Goal: Task Accomplishment & Management: Manage account settings

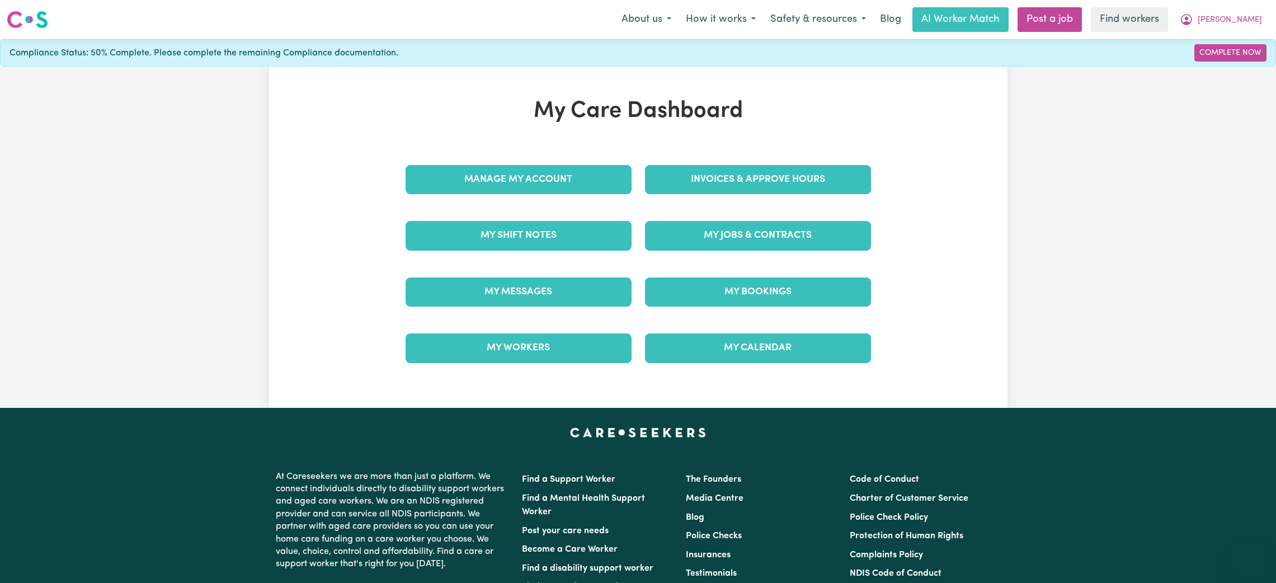
click at [533, 259] on div "My Shift Notes" at bounding box center [518, 236] width 239 height 56
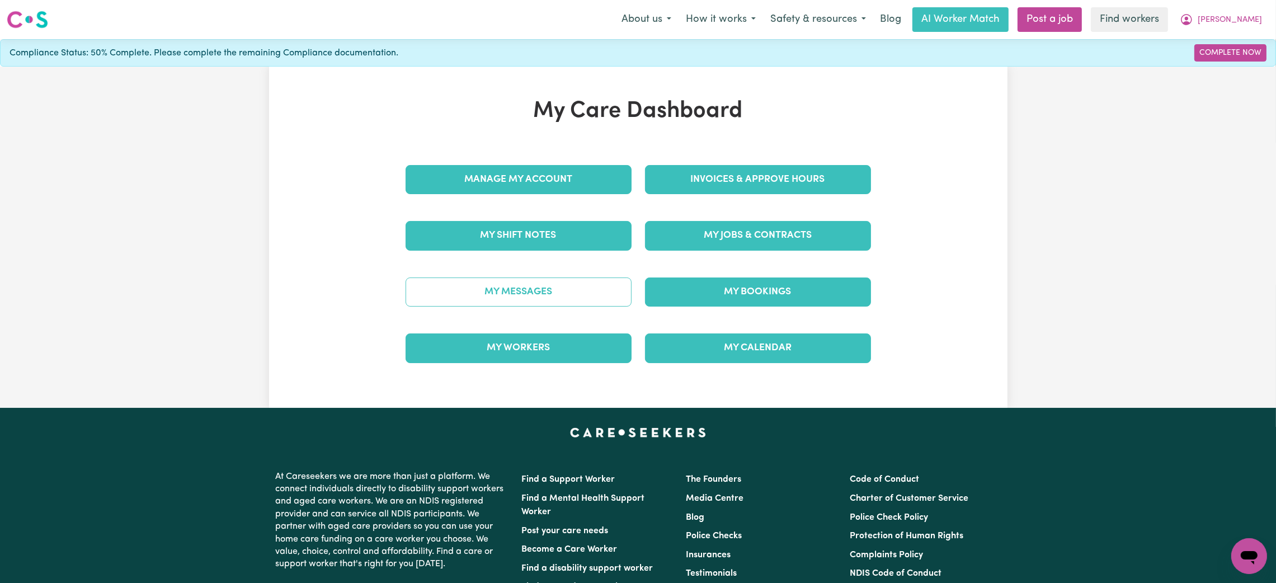
click at [522, 307] on link "My Messages" at bounding box center [519, 292] width 226 height 29
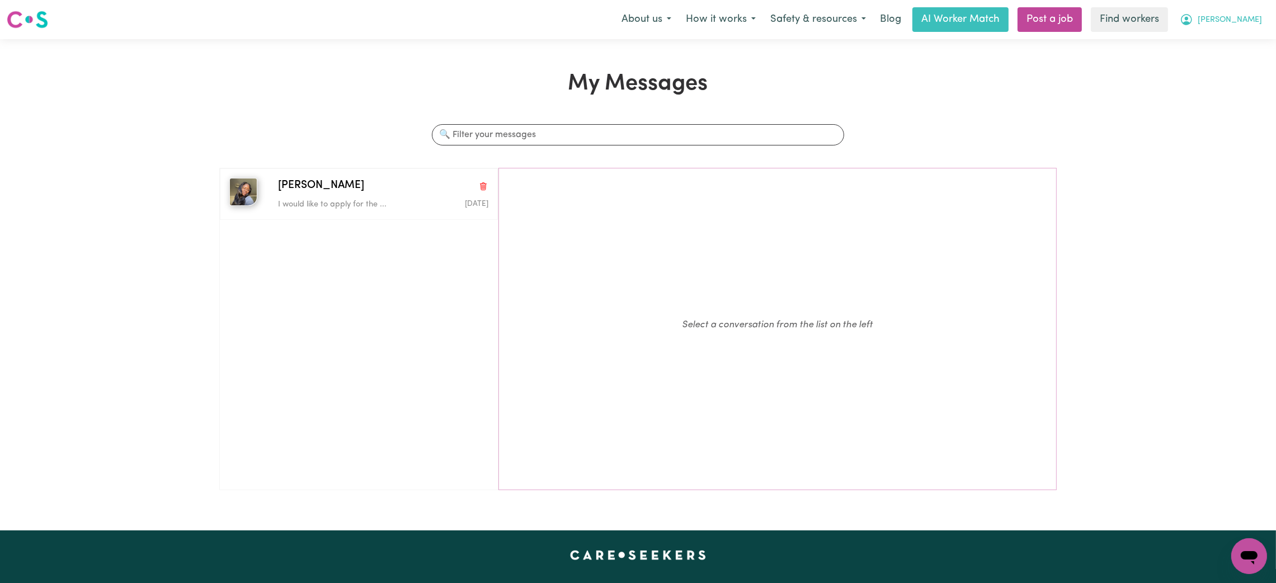
click at [1250, 25] on span "[PERSON_NAME]" at bounding box center [1230, 20] width 64 height 12
click at [1228, 43] on link "My Dashboard" at bounding box center [1225, 43] width 88 height 21
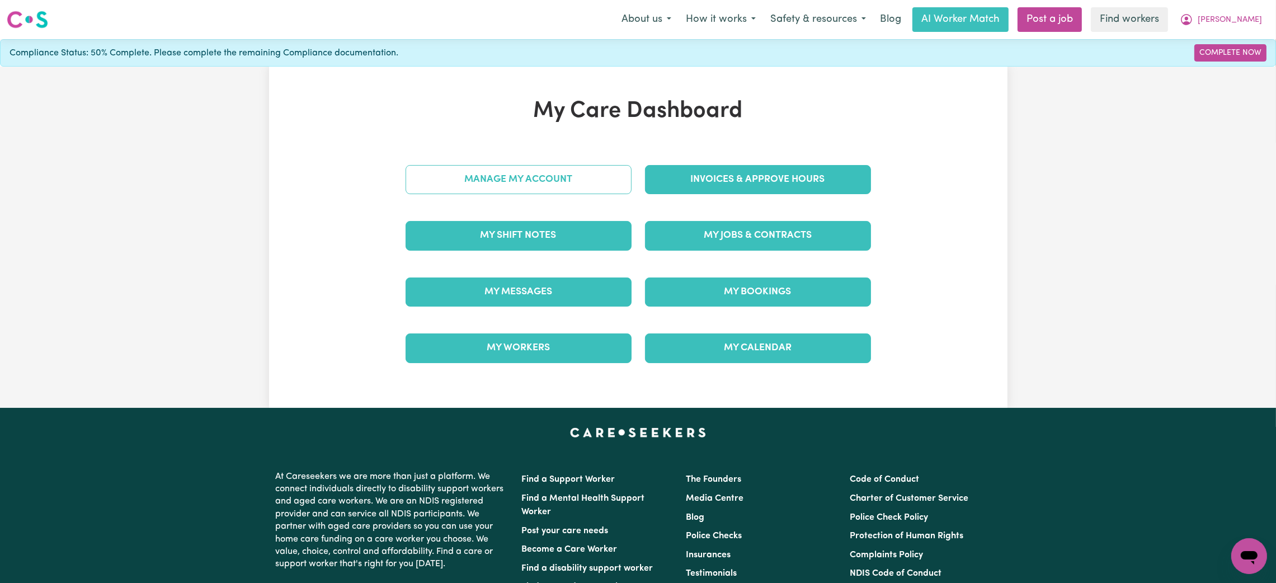
click at [501, 172] on link "Manage My Account" at bounding box center [519, 179] width 226 height 29
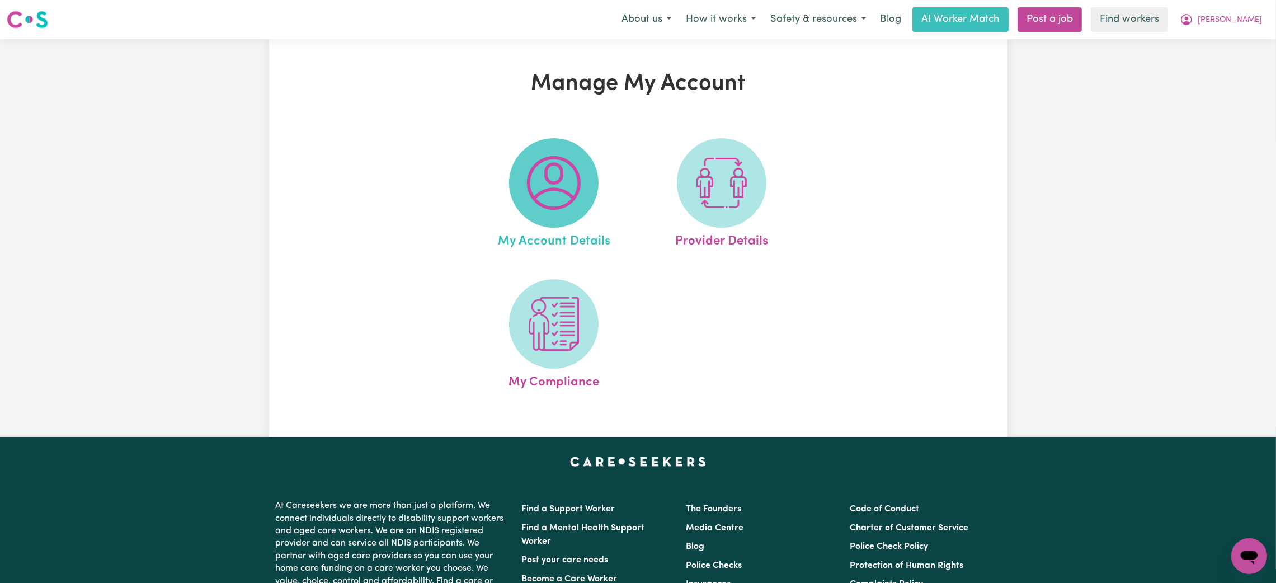
click at [536, 200] on img at bounding box center [554, 183] width 54 height 54
select select "Australian"
select select "text"
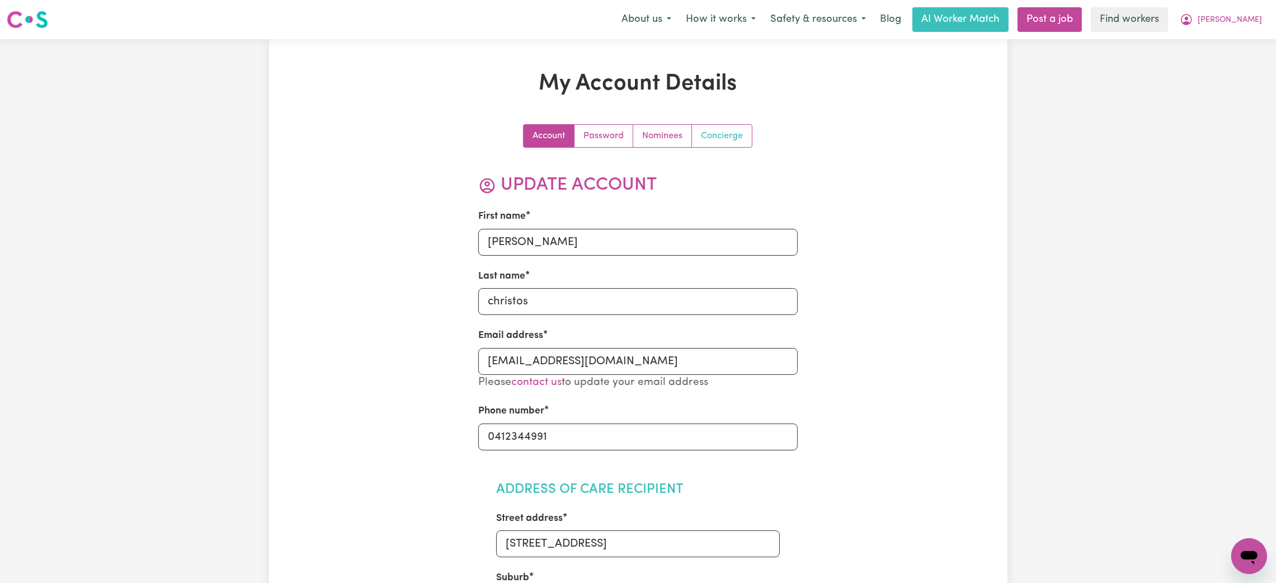
click at [724, 139] on link "Concierge" at bounding box center [722, 136] width 60 height 22
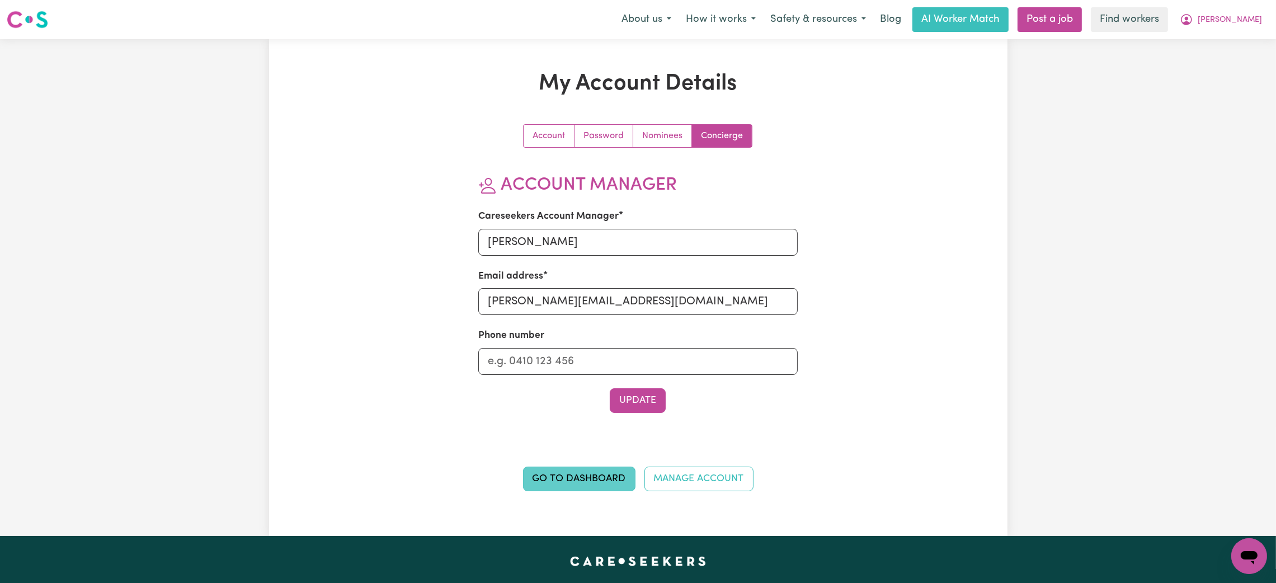
click at [599, 476] on link "Go to Dashboard" at bounding box center [579, 479] width 112 height 25
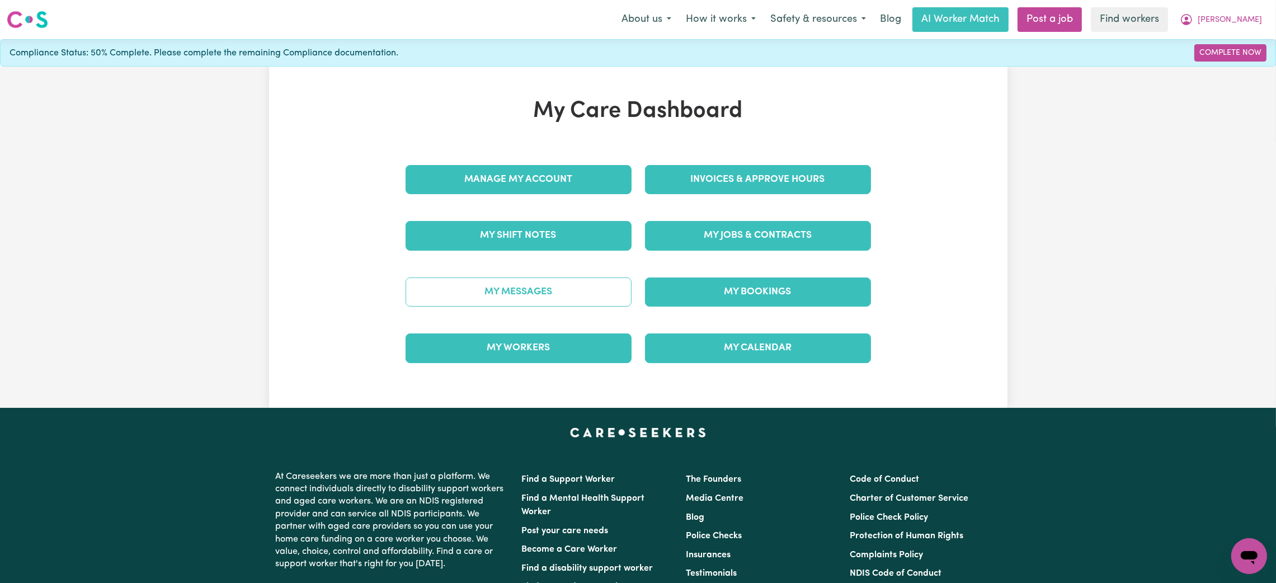
click at [535, 294] on link "My Messages" at bounding box center [519, 292] width 226 height 29
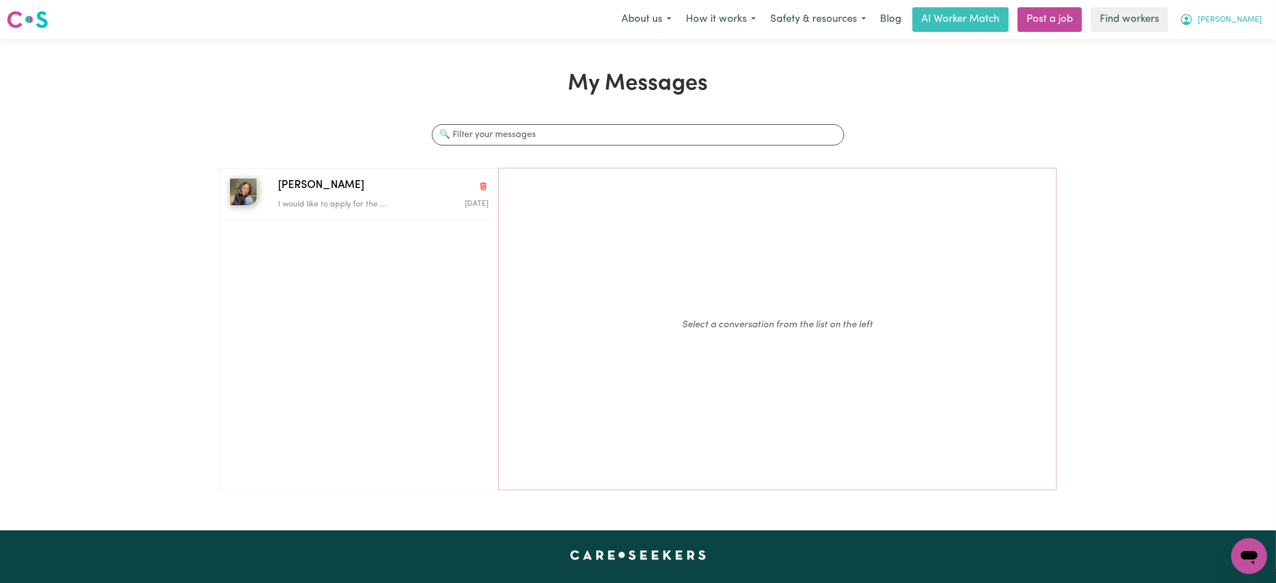
click at [1241, 16] on button "[PERSON_NAME]" at bounding box center [1221, 20] width 97 height 24
click at [1228, 72] on link "Logout" at bounding box center [1225, 64] width 88 height 21
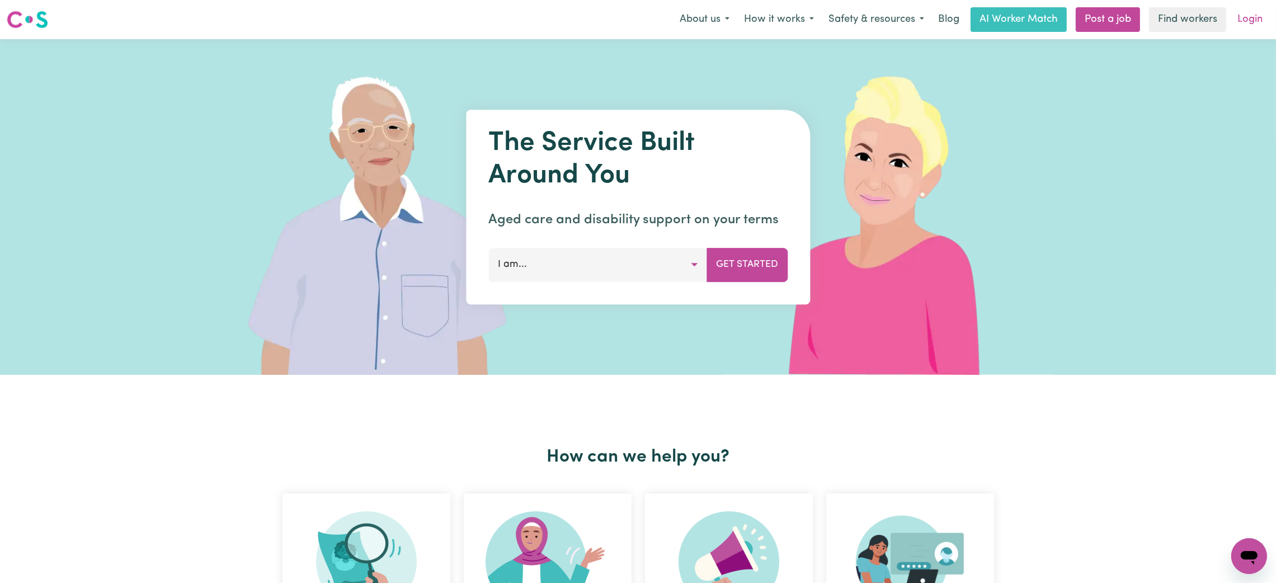
click at [1251, 25] on link "Login" at bounding box center [1250, 19] width 39 height 25
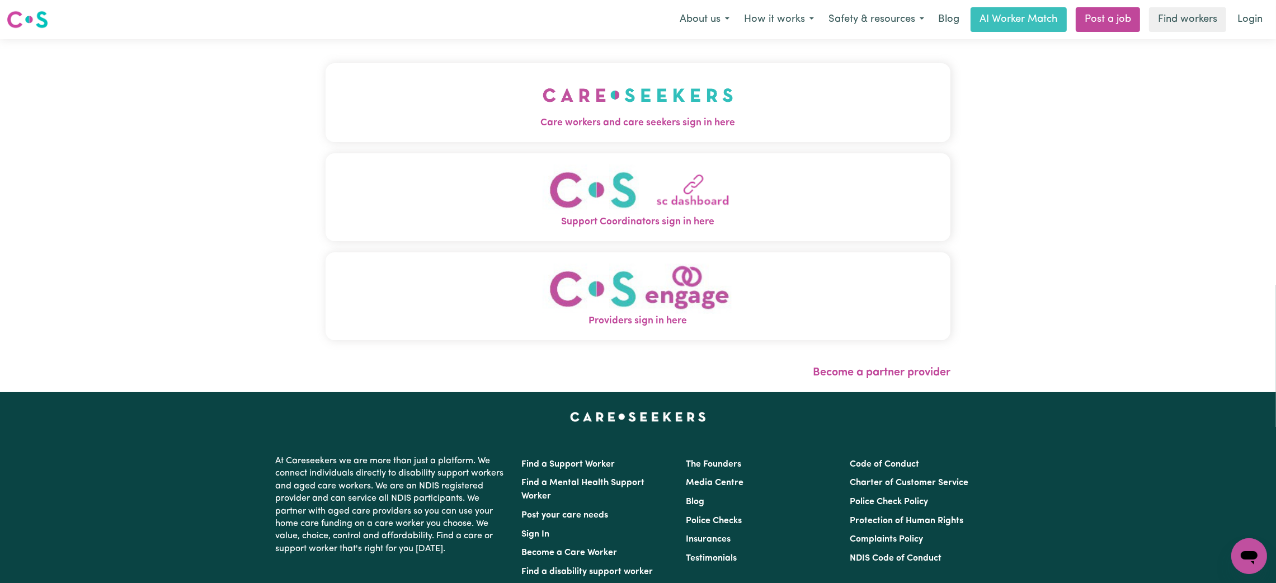
click at [772, 133] on div "Care workers and care seekers sign in here Support Coordinators sign in here Pr…" at bounding box center [638, 215] width 638 height 353
click at [771, 122] on span "Care workers and care seekers sign in here" at bounding box center [638, 123] width 625 height 15
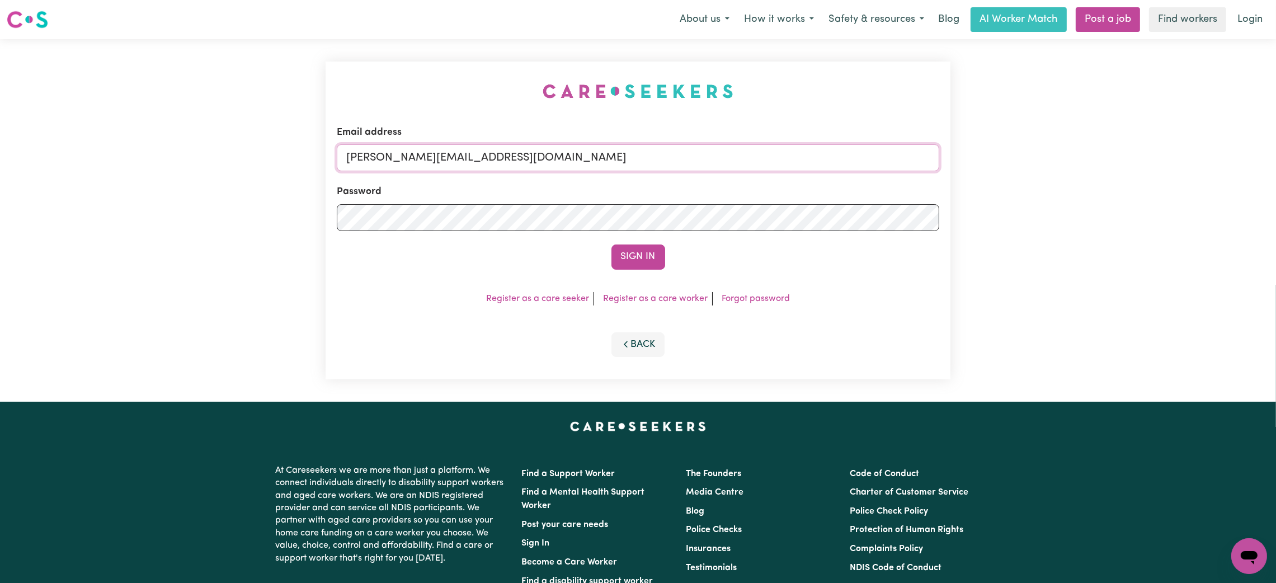
drag, startPoint x: 447, startPoint y: 156, endPoint x: 449, endPoint y: 164, distance: 8.1
click at [447, 156] on input "[PERSON_NAME][EMAIL_ADDRESS][DOMAIN_NAME]" at bounding box center [638, 157] width 603 height 27
drag, startPoint x: 408, startPoint y: 159, endPoint x: 686, endPoint y: 159, distance: 277.5
click at [686, 159] on input "[EMAIL_ADDRESS][PERSON_NAME][DOMAIN_NAME]" at bounding box center [638, 157] width 603 height 27
type input "superuser~[EMAIL_ADDRESS][DOMAIN_NAME]"
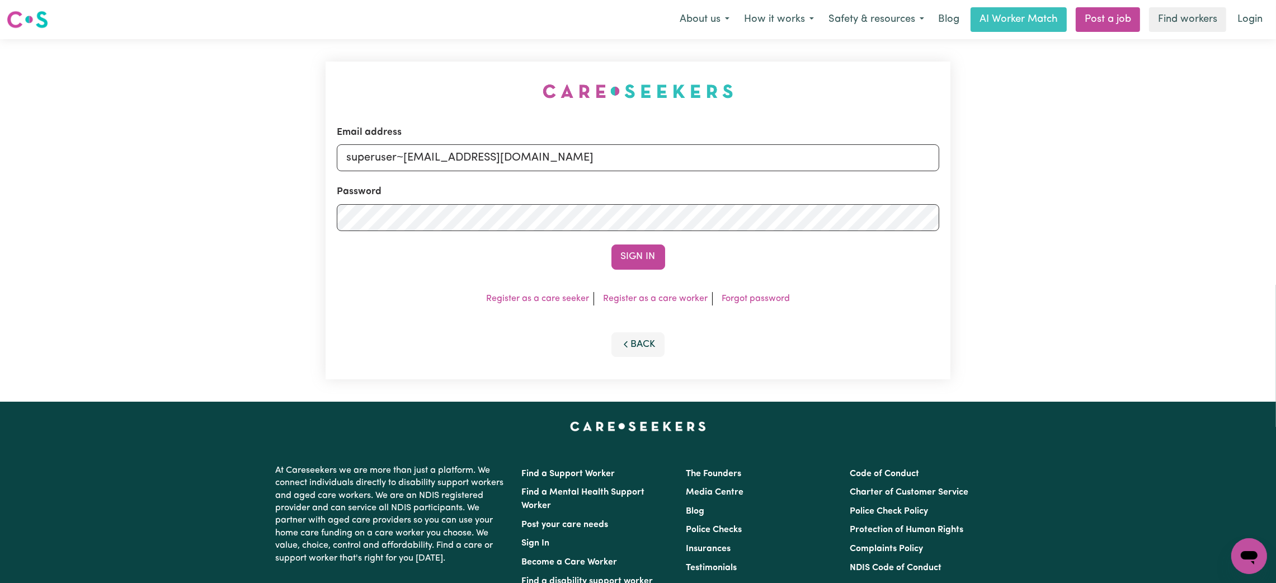
click at [612, 245] on button "Sign In" at bounding box center [639, 257] width 54 height 25
